Goal: Check status: Check status

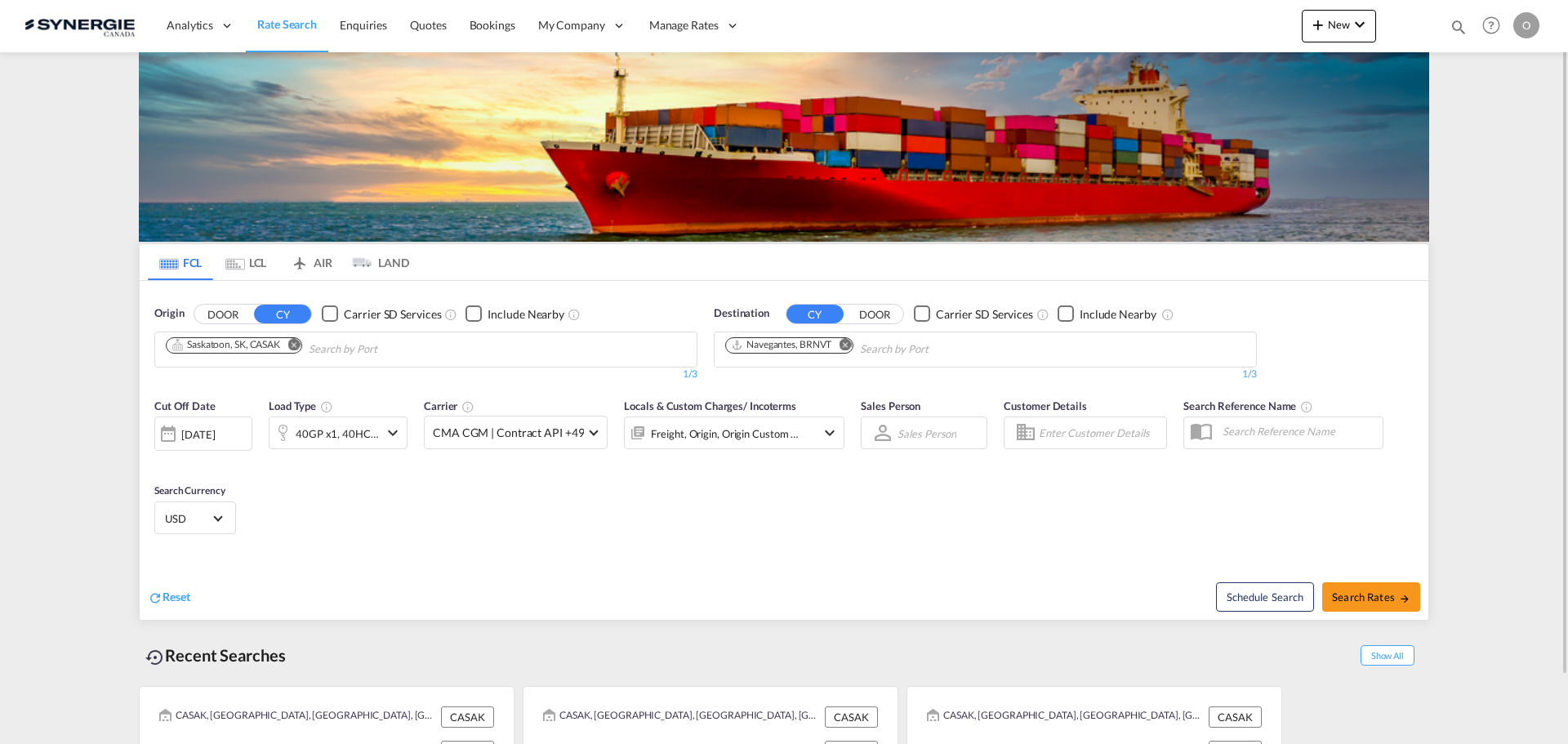
click at [1460, 26] on md-icon "icon-magnify" at bounding box center [1458, 27] width 18 height 18
click at [1369, 19] on input at bounding box center [1336, 27] width 203 height 28
paste input "SYC000015202"
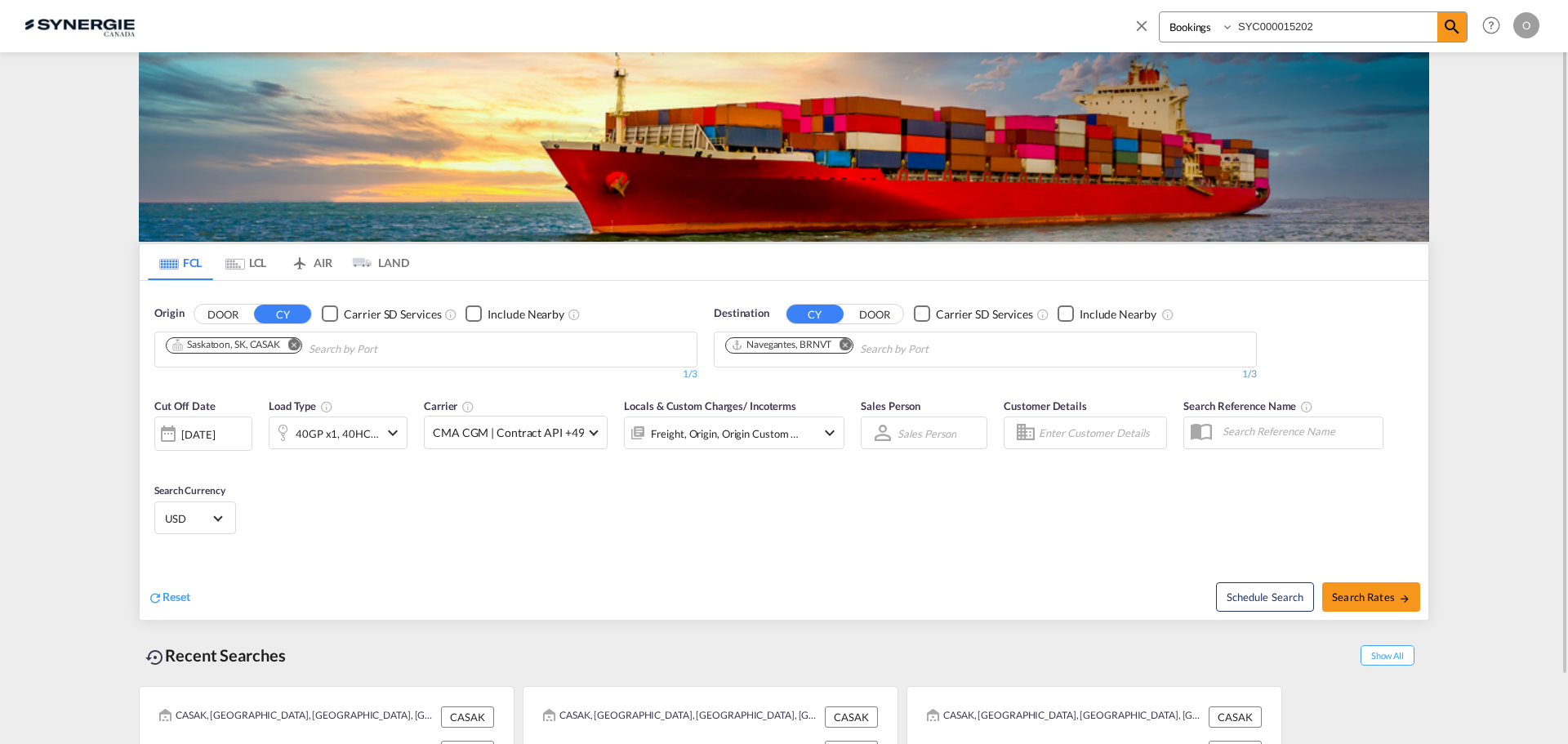
type input "SYC000015202"
click at [1204, 27] on select "Bookings Quotes Enquiries" at bounding box center [1199, 27] width 78 height 29
select select "Quotes"
click at [1160, 12] on select "Bookings Quotes Enquiries" at bounding box center [1199, 27] width 78 height 29
click at [1451, 27] on md-icon "icon-magnify" at bounding box center [1452, 27] width 19 height 19
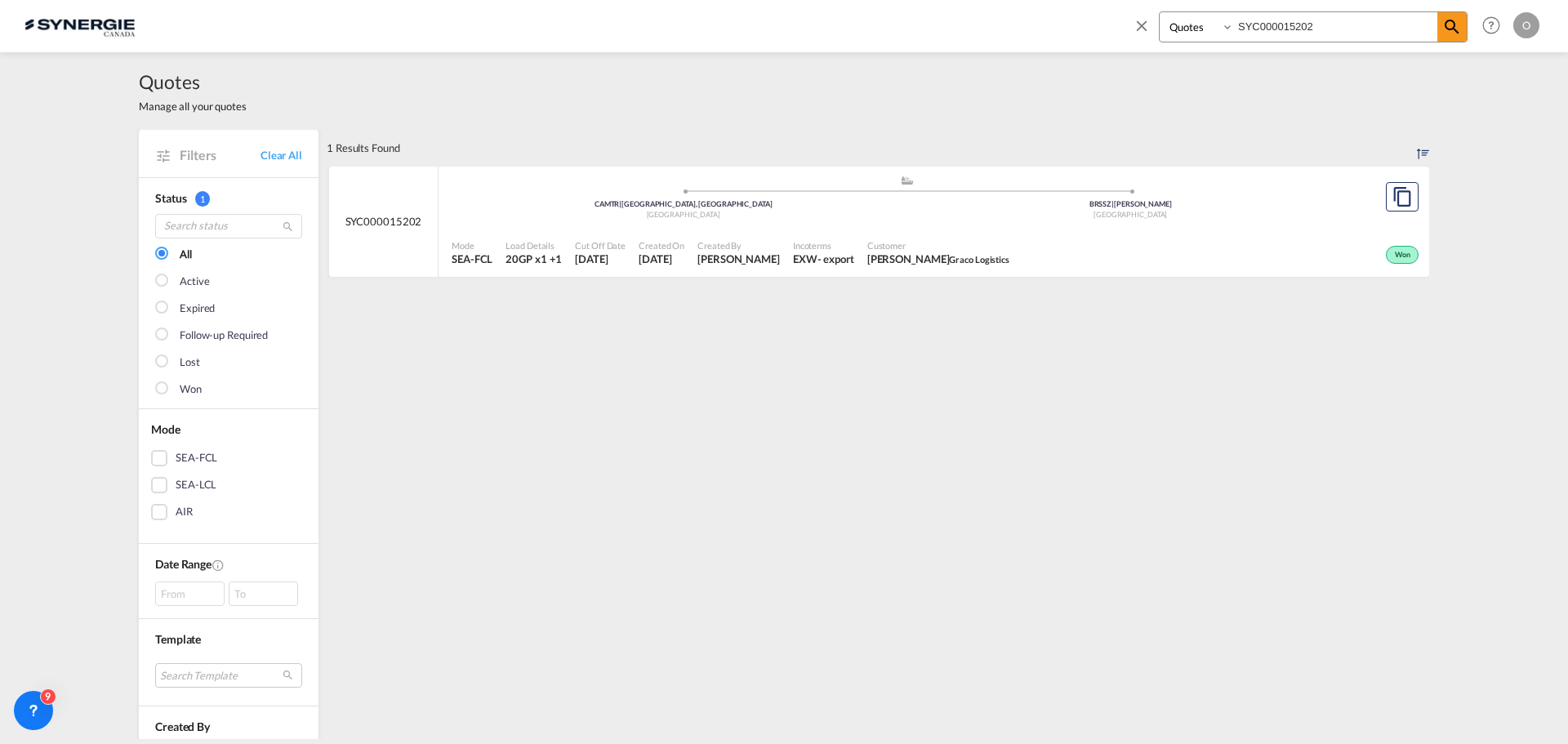
click at [1080, 234] on div "Won" at bounding box center [1220, 253] width 407 height 41
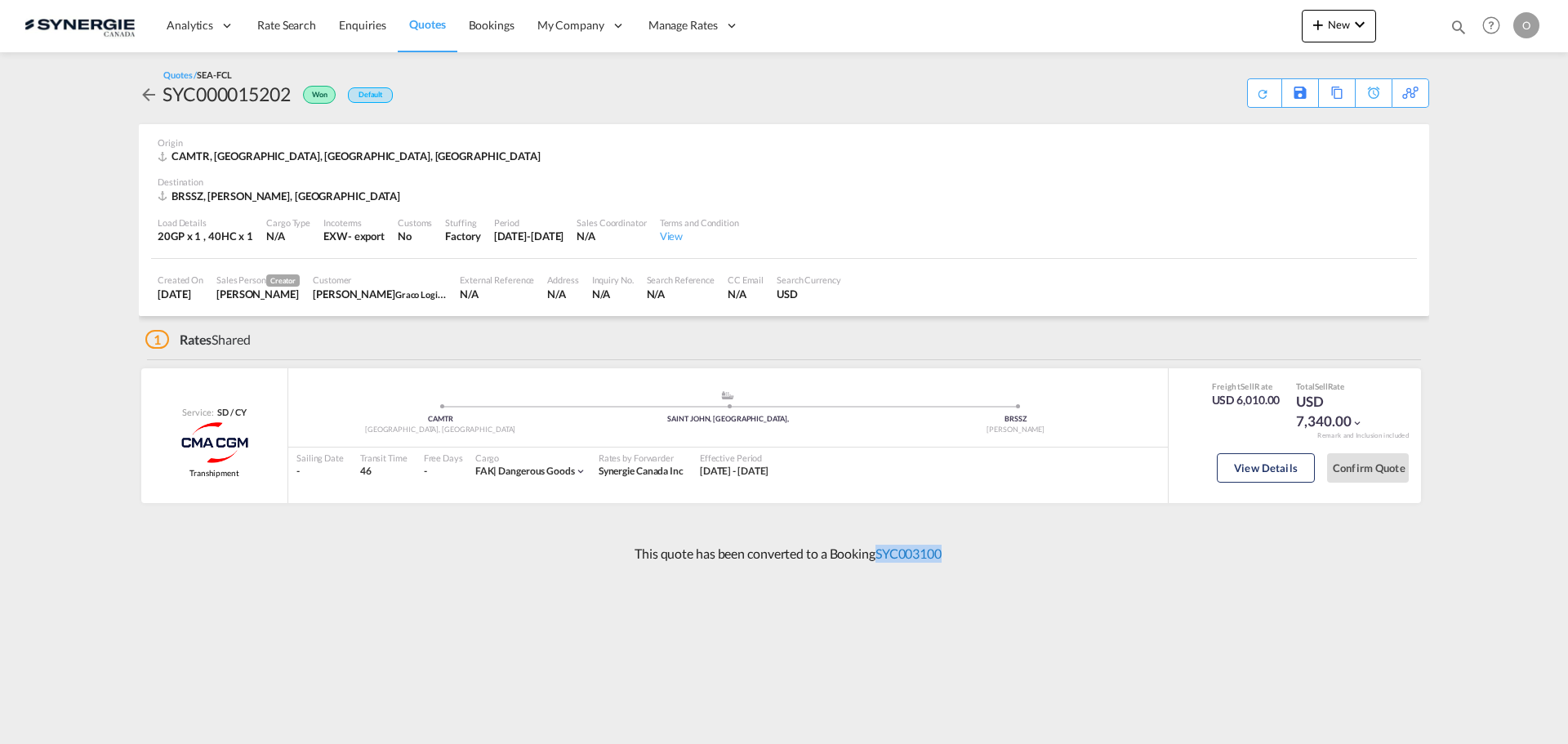
drag, startPoint x: 953, startPoint y: 549, endPoint x: 878, endPoint y: 560, distance: 75.8
click at [878, 560] on div "This quote has been converted to a Booking SYC003100" at bounding box center [784, 554] width 1290 height 44
copy link "SYC003100"
click at [914, 553] on link "SYC003100" at bounding box center [908, 554] width 66 height 16
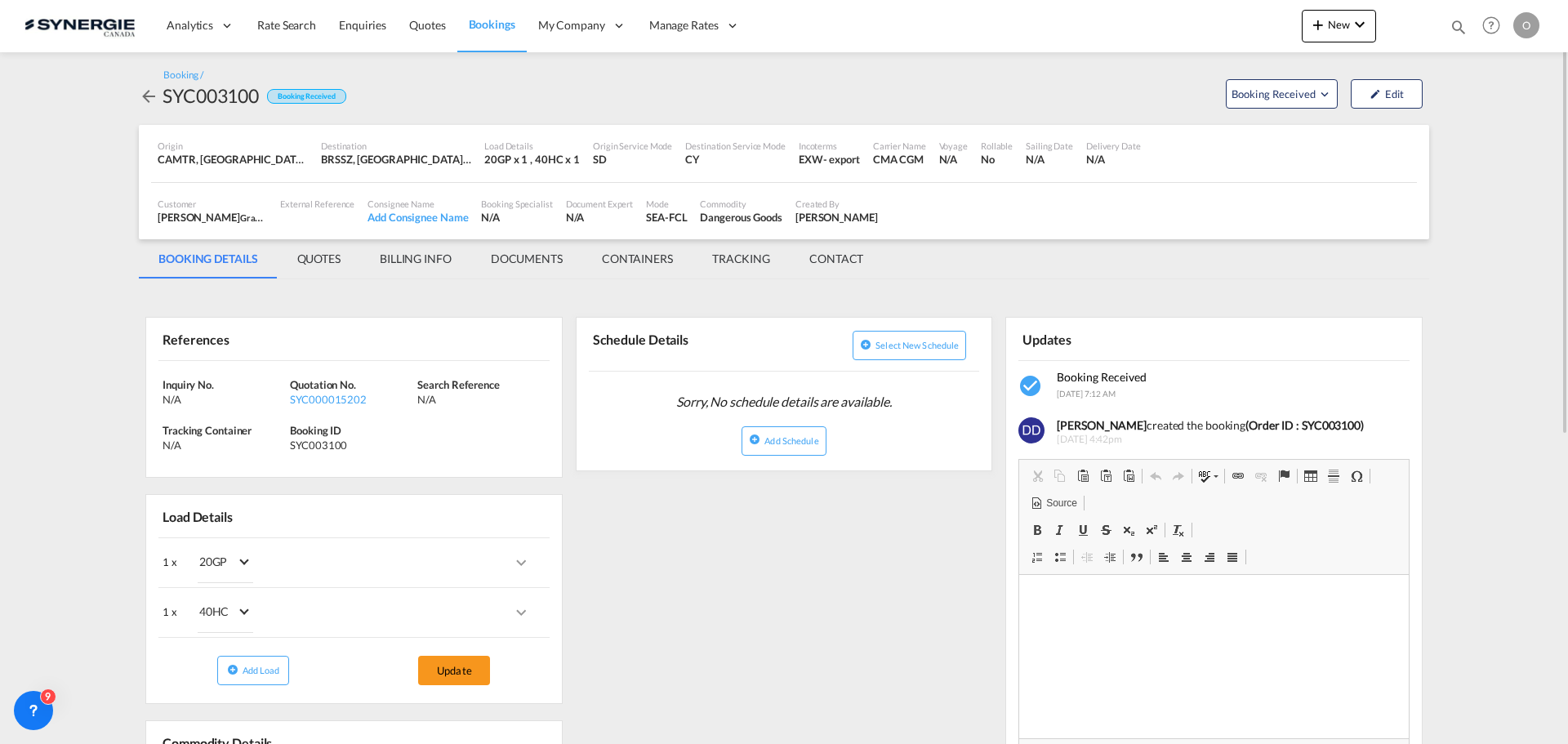
click at [1297, 327] on div "Updates" at bounding box center [1214, 339] width 391 height 42
click at [315, 257] on md-tab-item "QUOTES" at bounding box center [318, 259] width 82 height 39
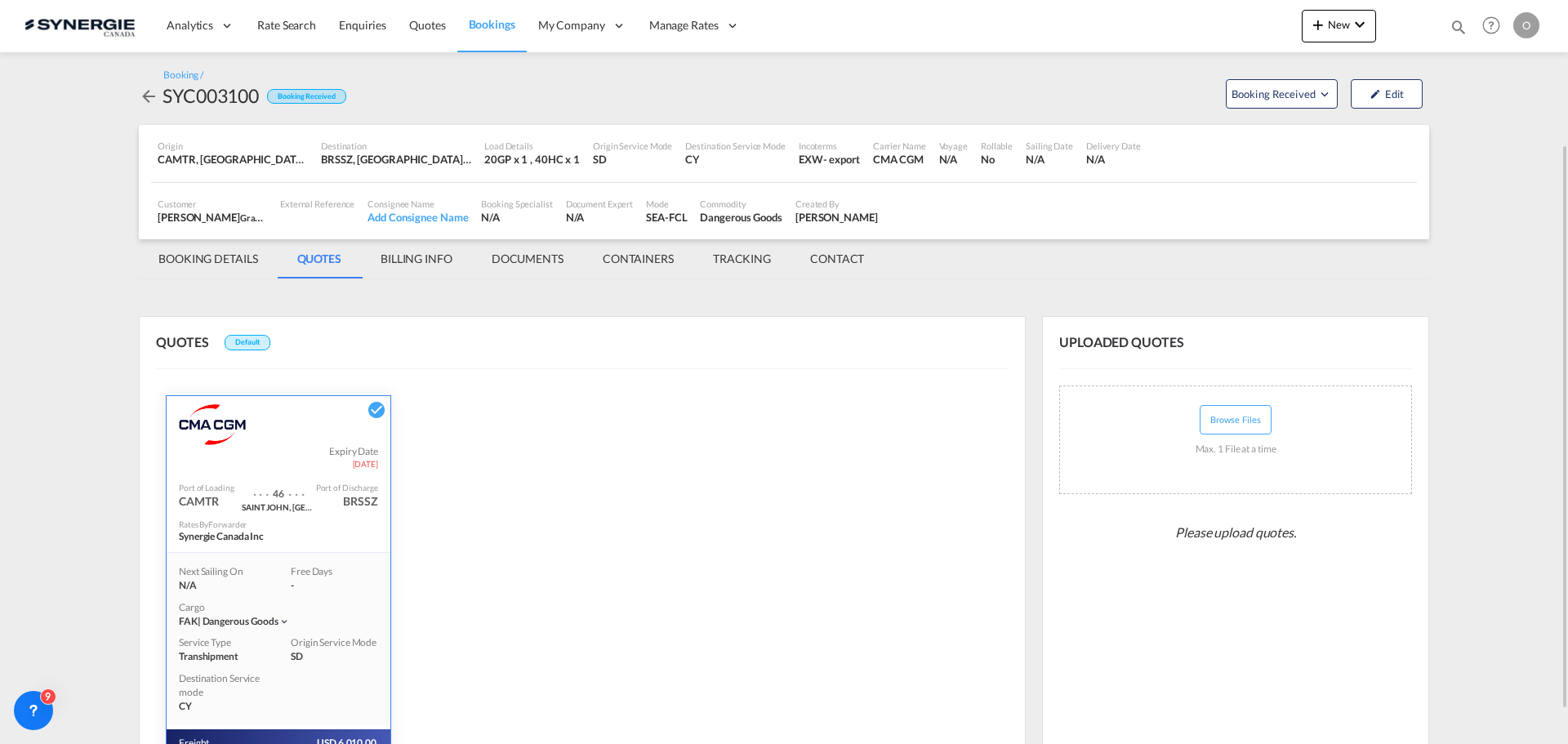
scroll to position [233, 0]
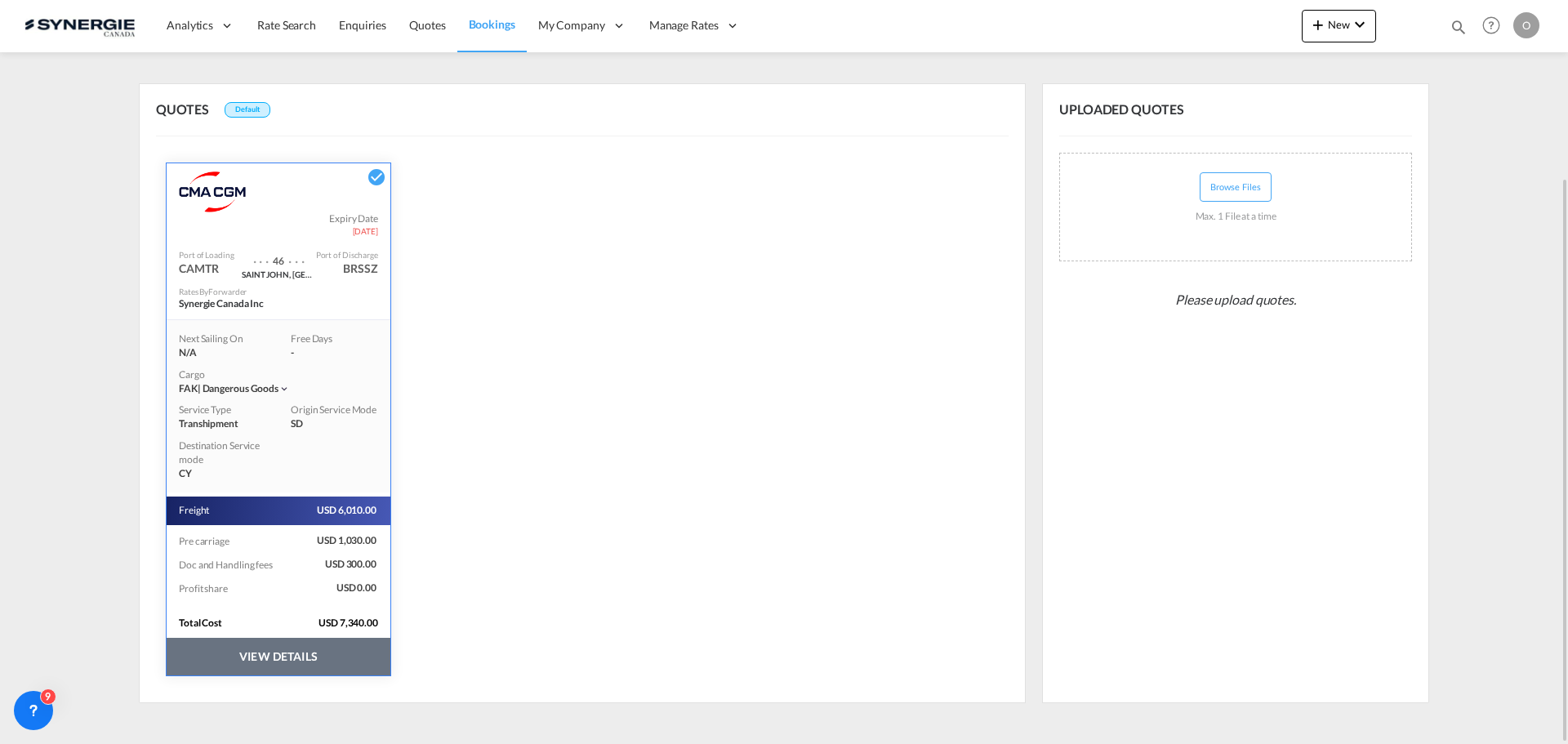
click at [334, 669] on button "VIEW DETAILS" at bounding box center [278, 656] width 224 height 37
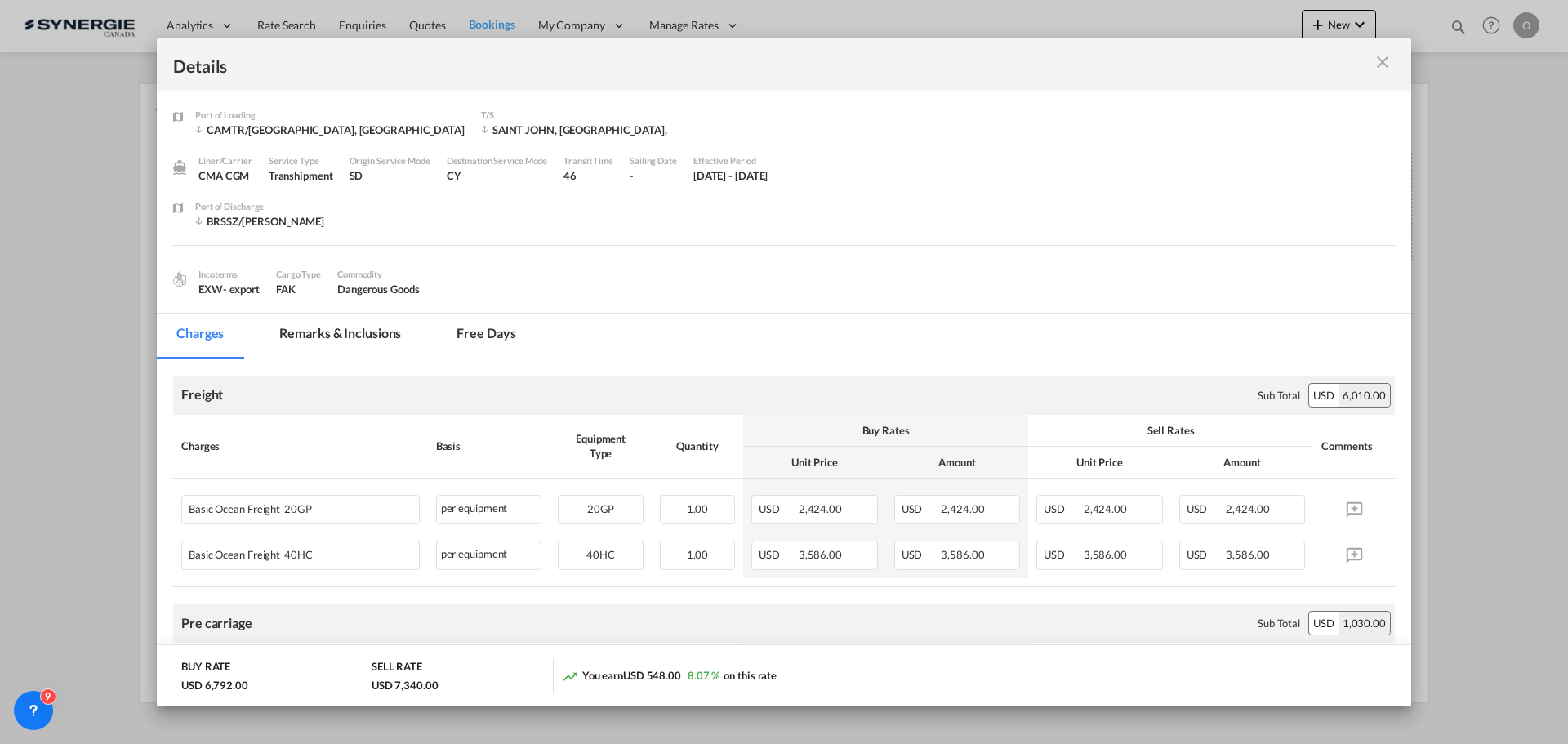
click at [339, 326] on md-tab-item "Remarks & Inclusions" at bounding box center [340, 336] width 161 height 45
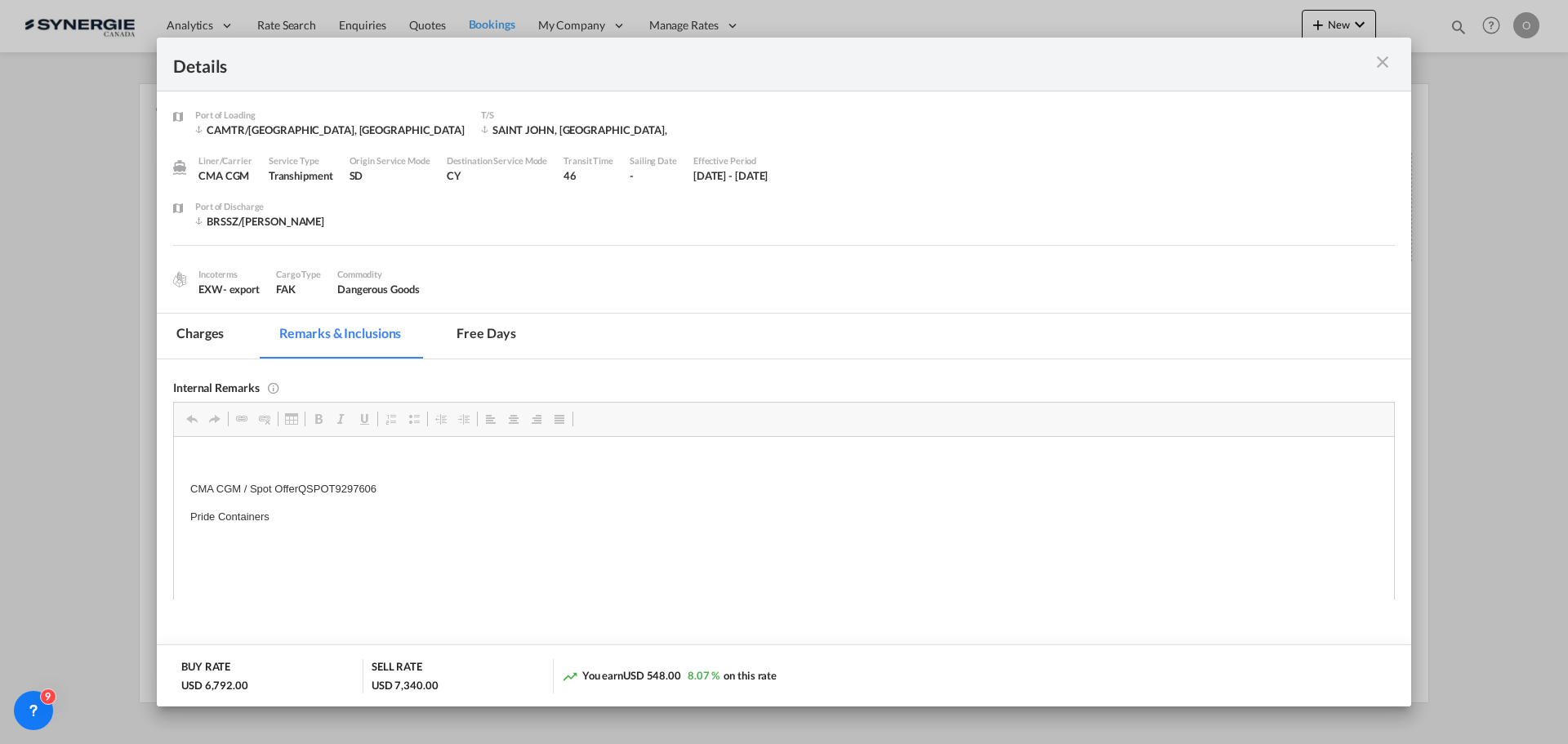
scroll to position [0, 0]
drag, startPoint x: 388, startPoint y: 495, endPoint x: 316, endPoint y: 495, distance: 72.0
drag, startPoint x: 298, startPoint y: 486, endPoint x: 390, endPoint y: 484, distance: 92.0
click at [390, 484] on p "CMA CGM / Spot OfferQSPOT9297606" at bounding box center [784, 488] width 1188 height 17
copy p "QSPOT9297606"
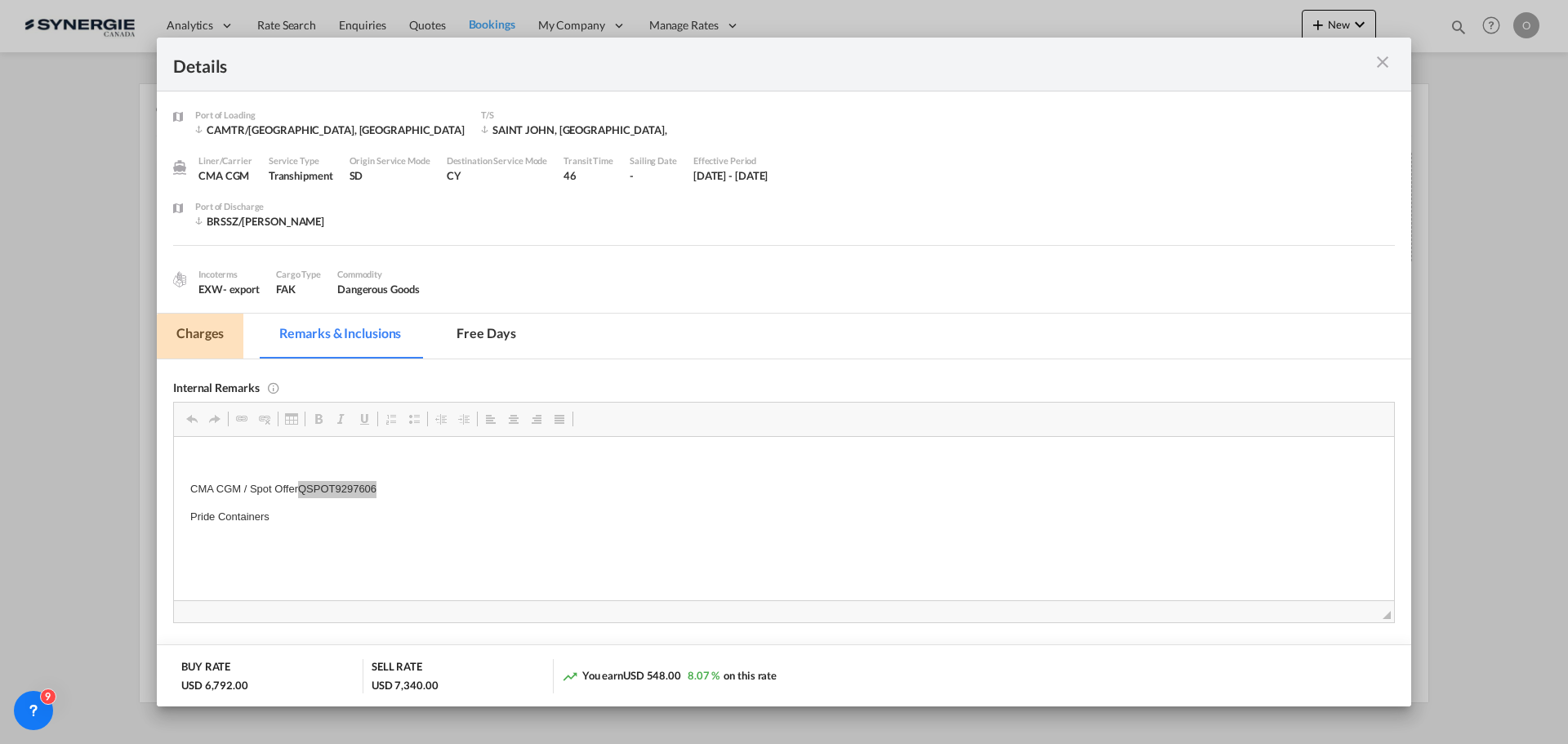
click at [203, 331] on md-tab-item "Charges" at bounding box center [200, 336] width 87 height 45
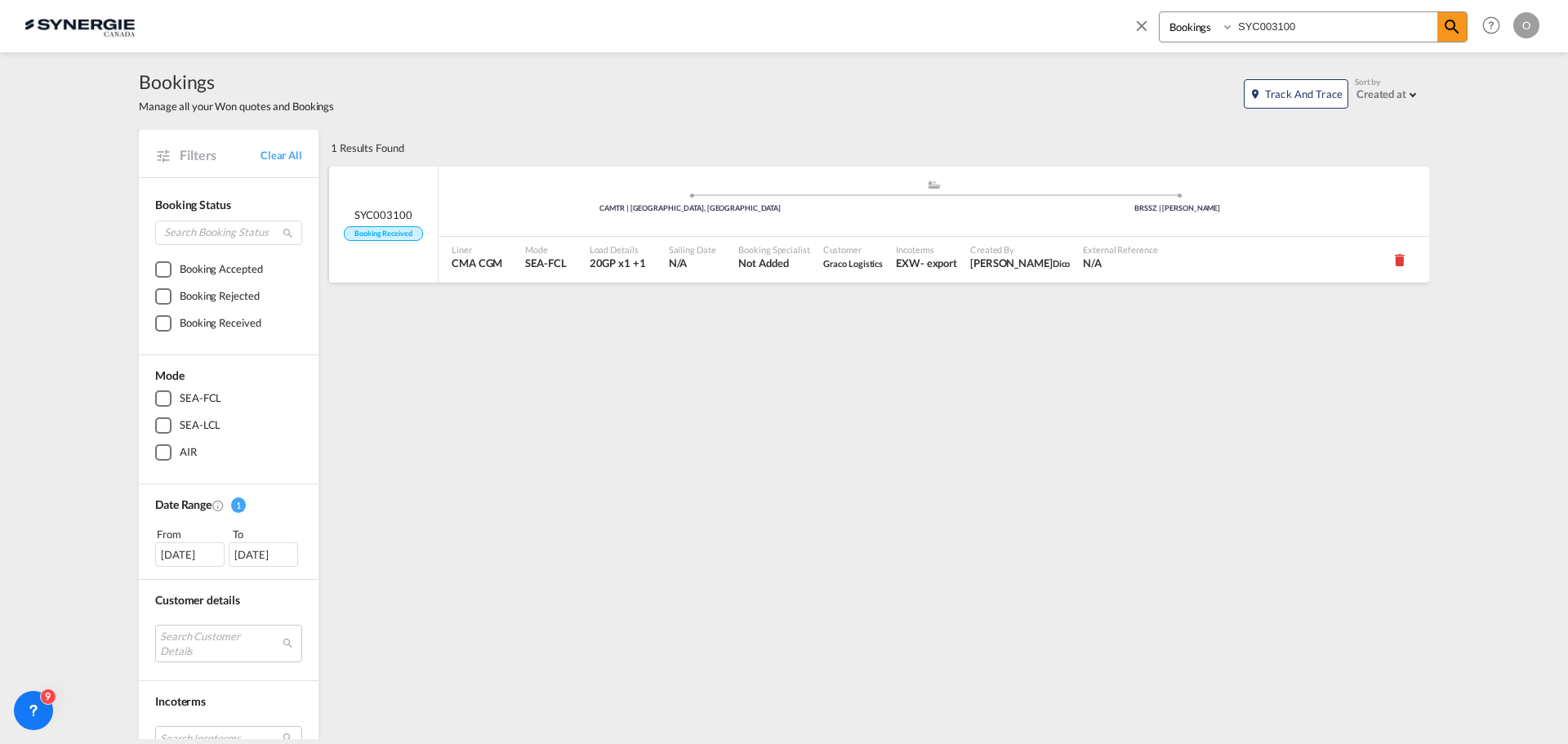
click at [817, 278] on div "Customer Graco Logistics" at bounding box center [853, 260] width 73 height 46
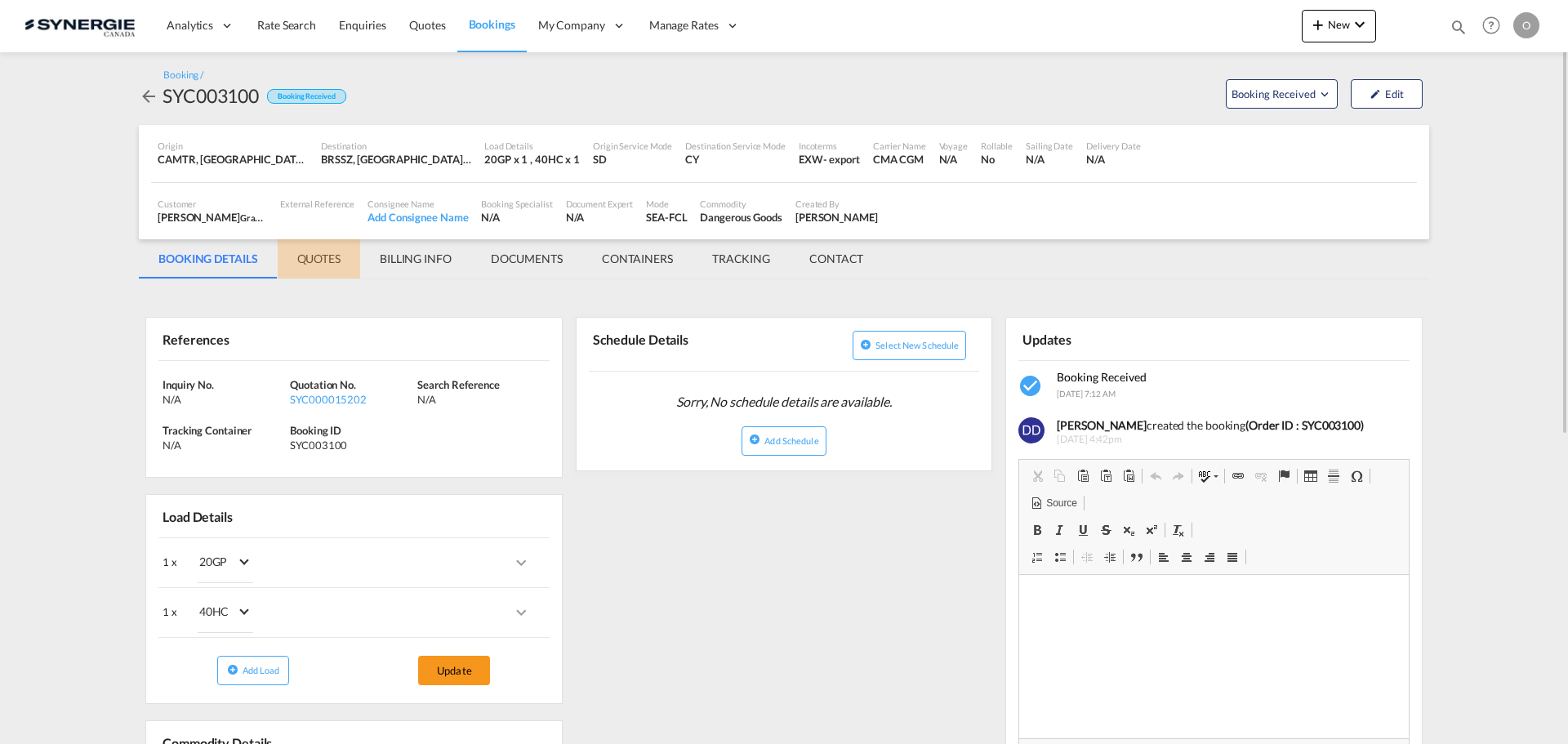
click at [310, 251] on md-tab-item "QUOTES" at bounding box center [318, 259] width 82 height 39
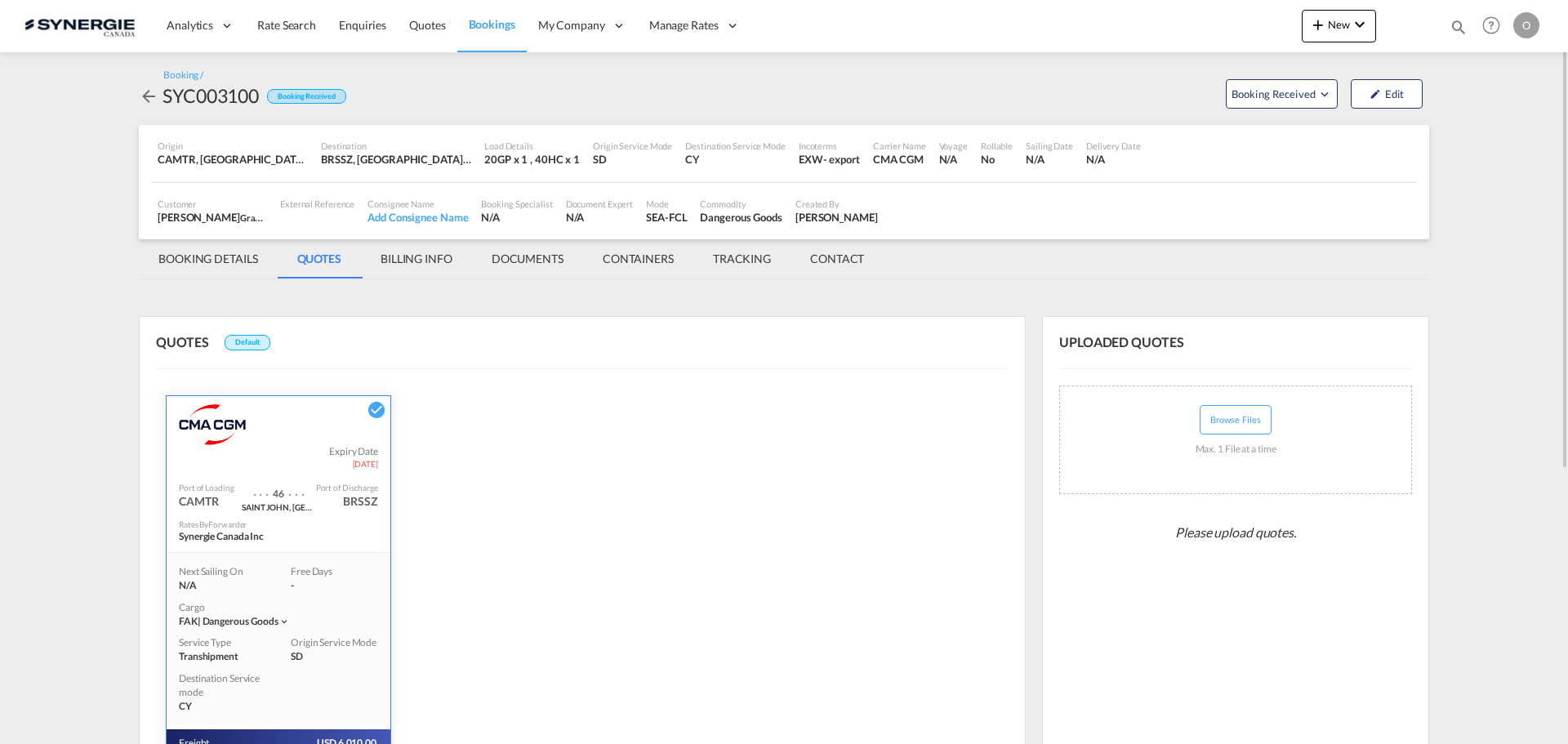
scroll to position [233, 0]
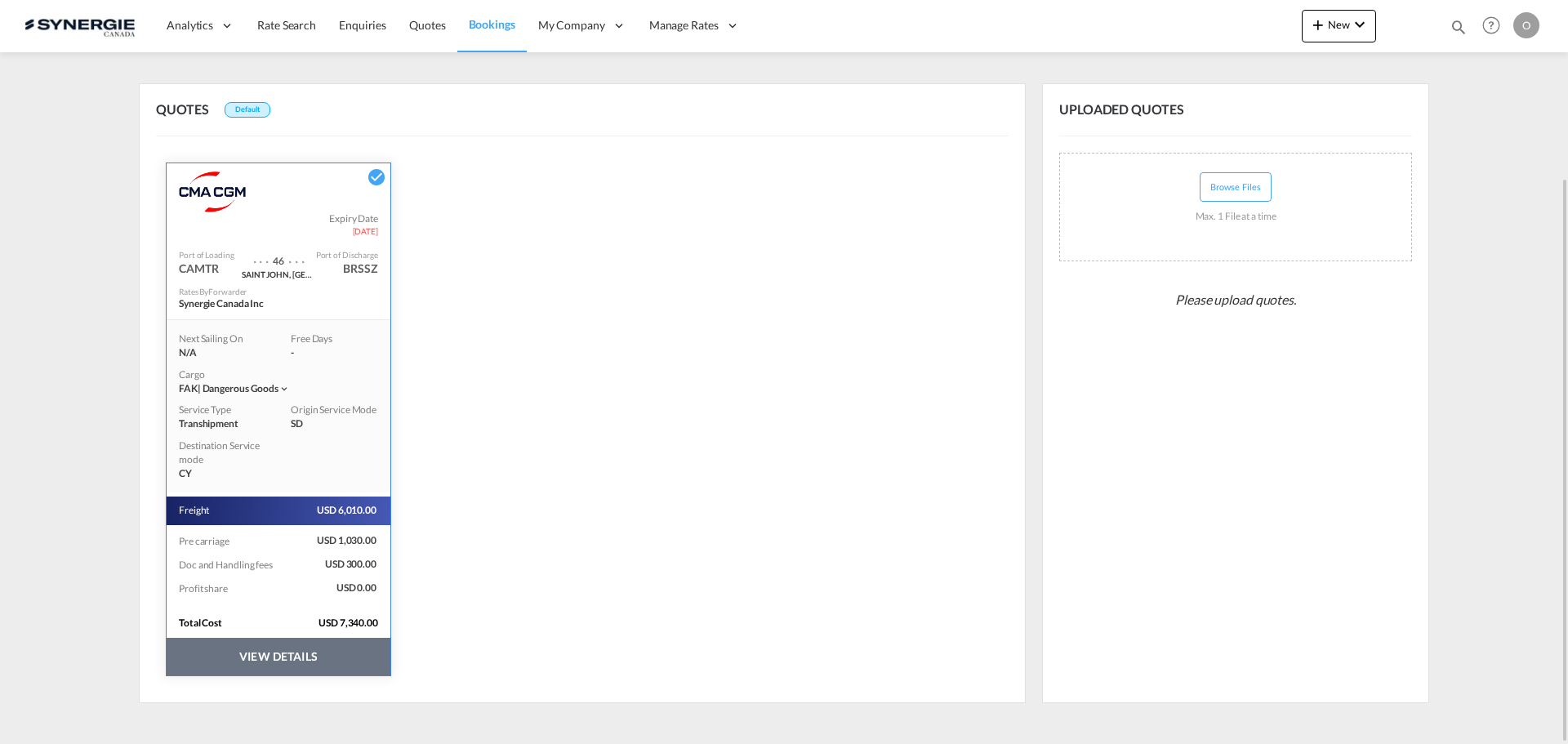
click at [324, 656] on button "VIEW DETAILS" at bounding box center [278, 656] width 224 height 37
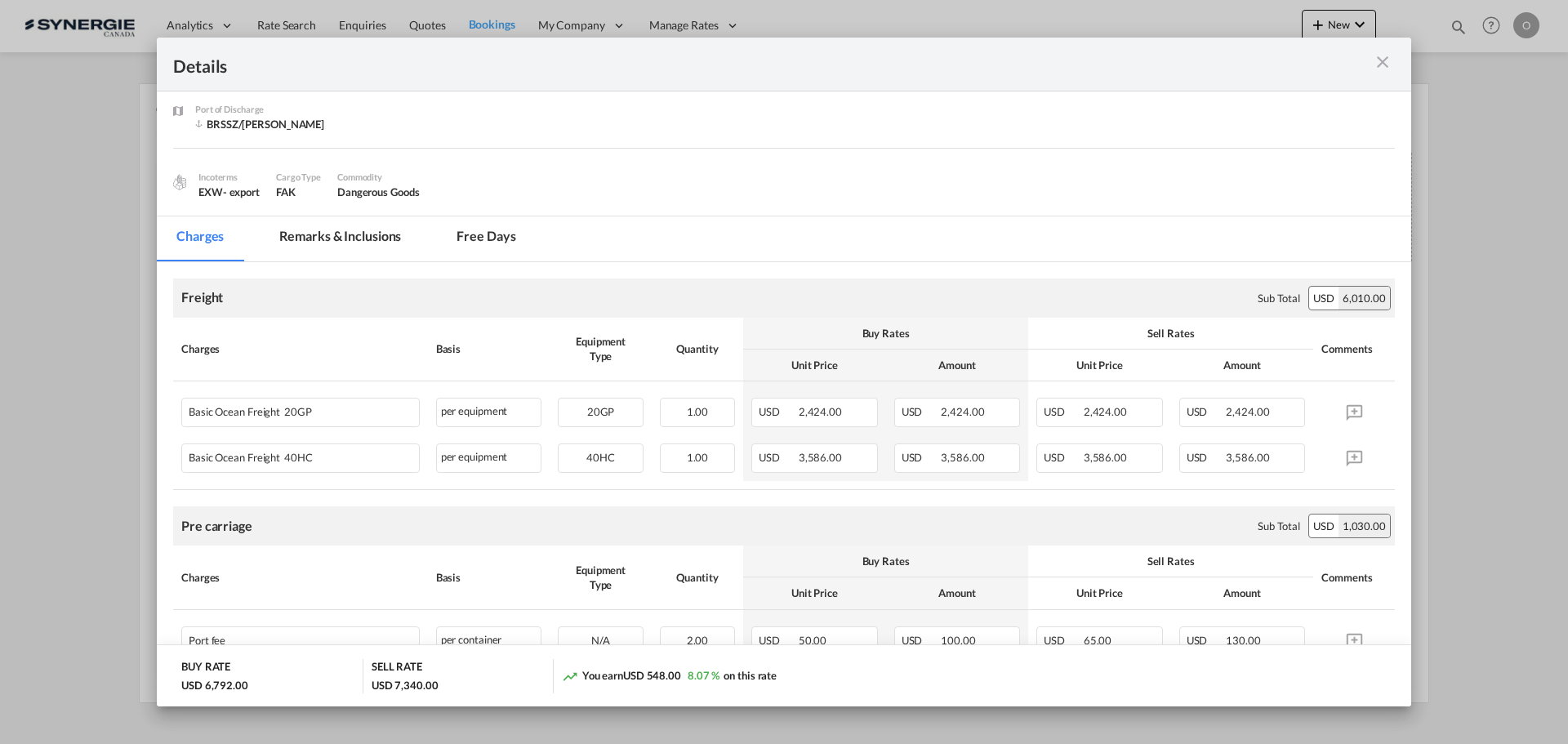
scroll to position [81, 0]
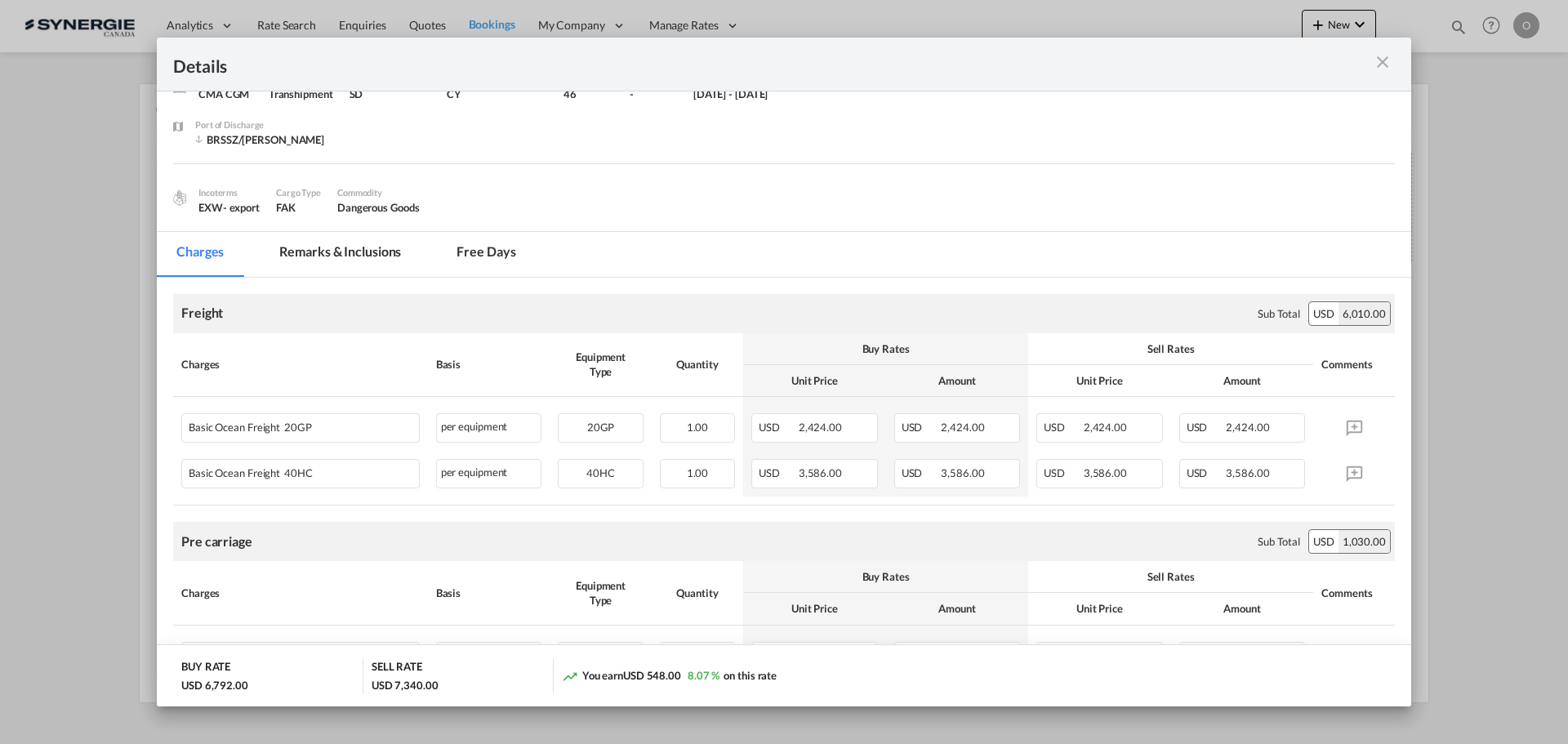
click at [316, 252] on md-tab-item "Remarks & Inclusions" at bounding box center [340, 254] width 161 height 45
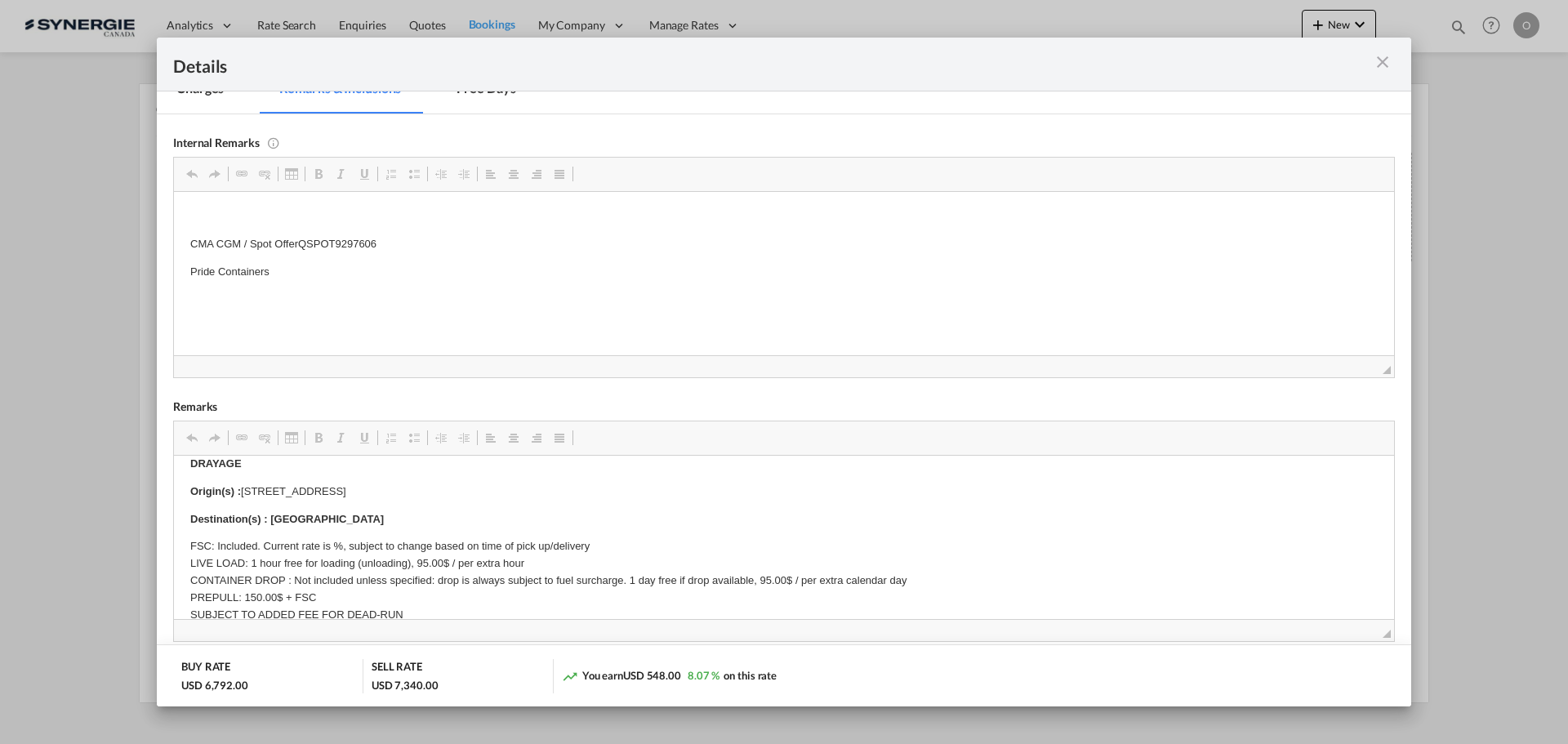
scroll to position [16, 0]
drag, startPoint x: 243, startPoint y: 508, endPoint x: 392, endPoint y: 508, distance: 149.0
drag, startPoint x: 243, startPoint y: 487, endPoint x: 501, endPoint y: 487, distance: 258.0
click at [501, 487] on p "Origin(s) : 5977 Trans Canada, Pointe-Claire, Quebec, H9R 1C1" at bounding box center [784, 491] width 1188 height 17
copy p "5977 Trans Canada, Pointe-Claire, Quebec, H9R 1C1"
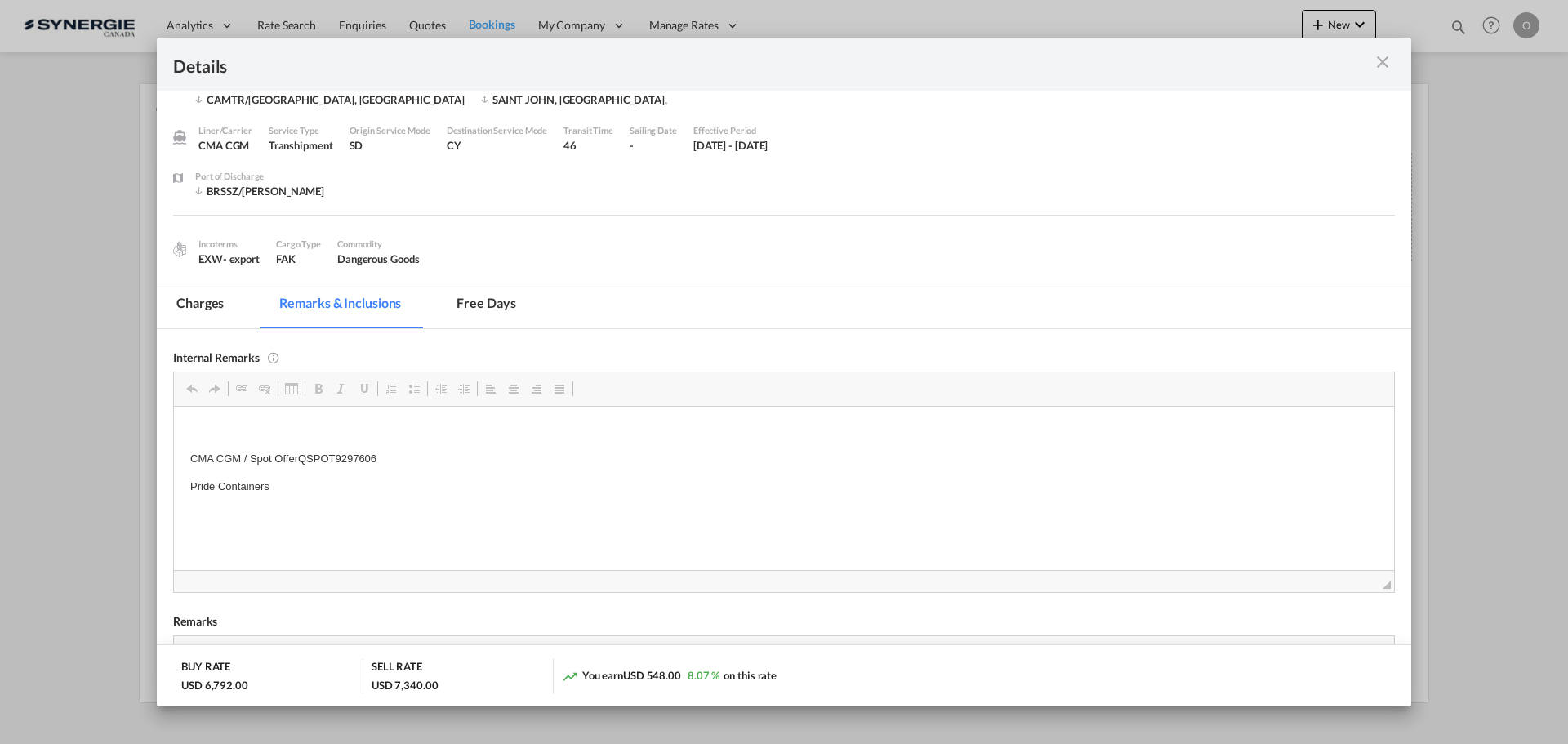
scroll to position [0, 0]
